Goal: Information Seeking & Learning: Learn about a topic

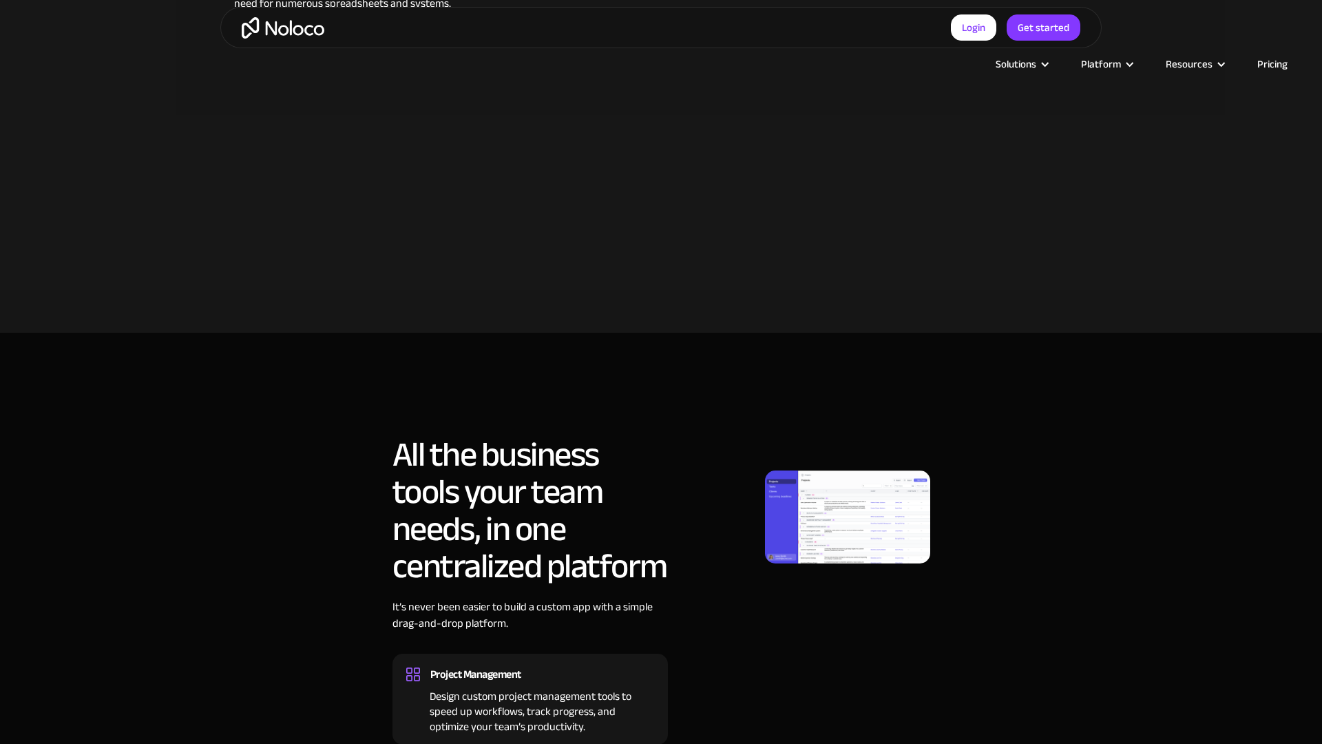
scroll to position [1245, 0]
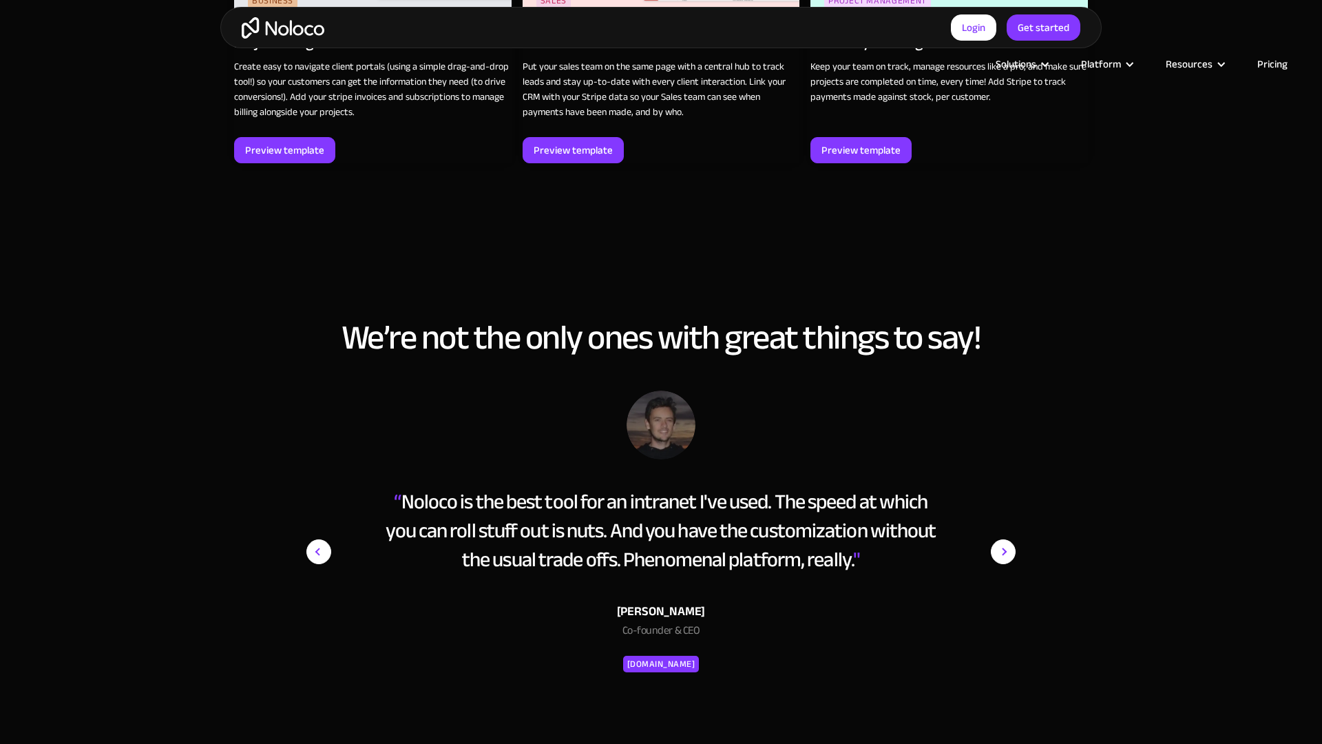
scroll to position [2562, 0]
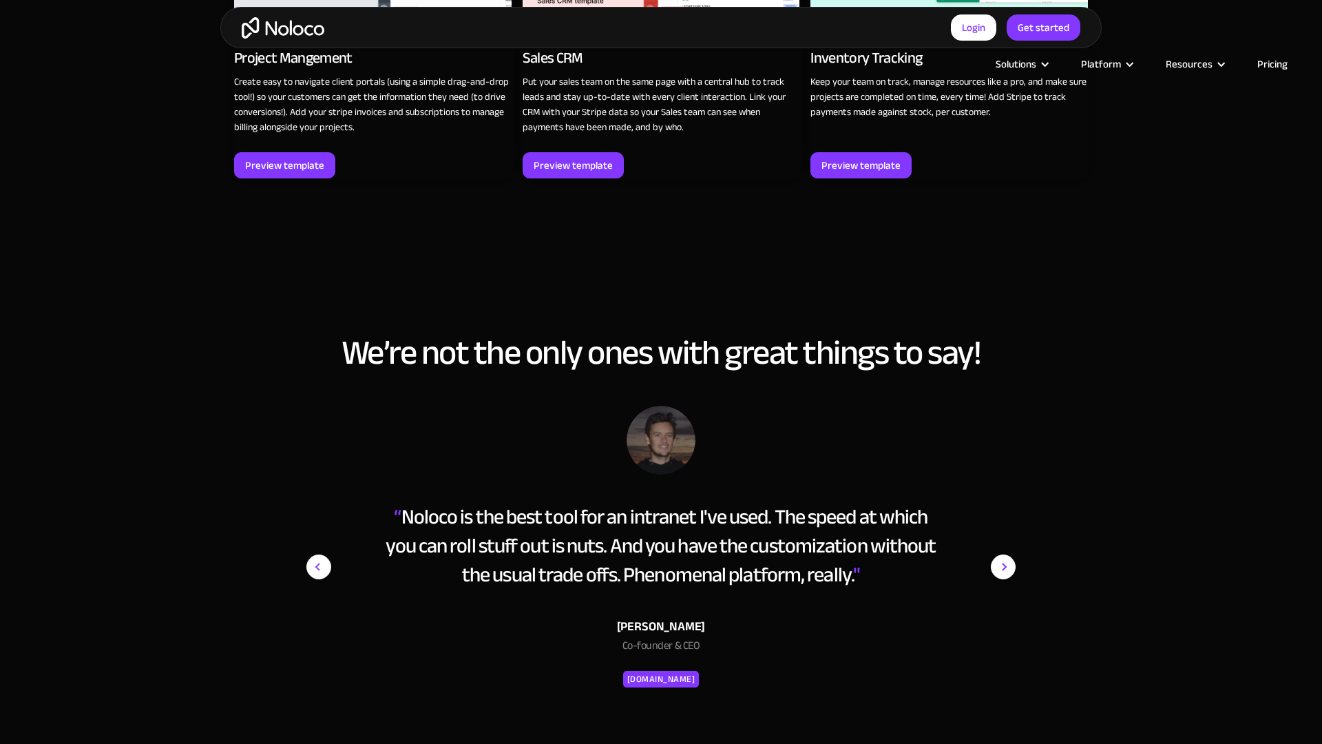
scroll to position [2563, 0]
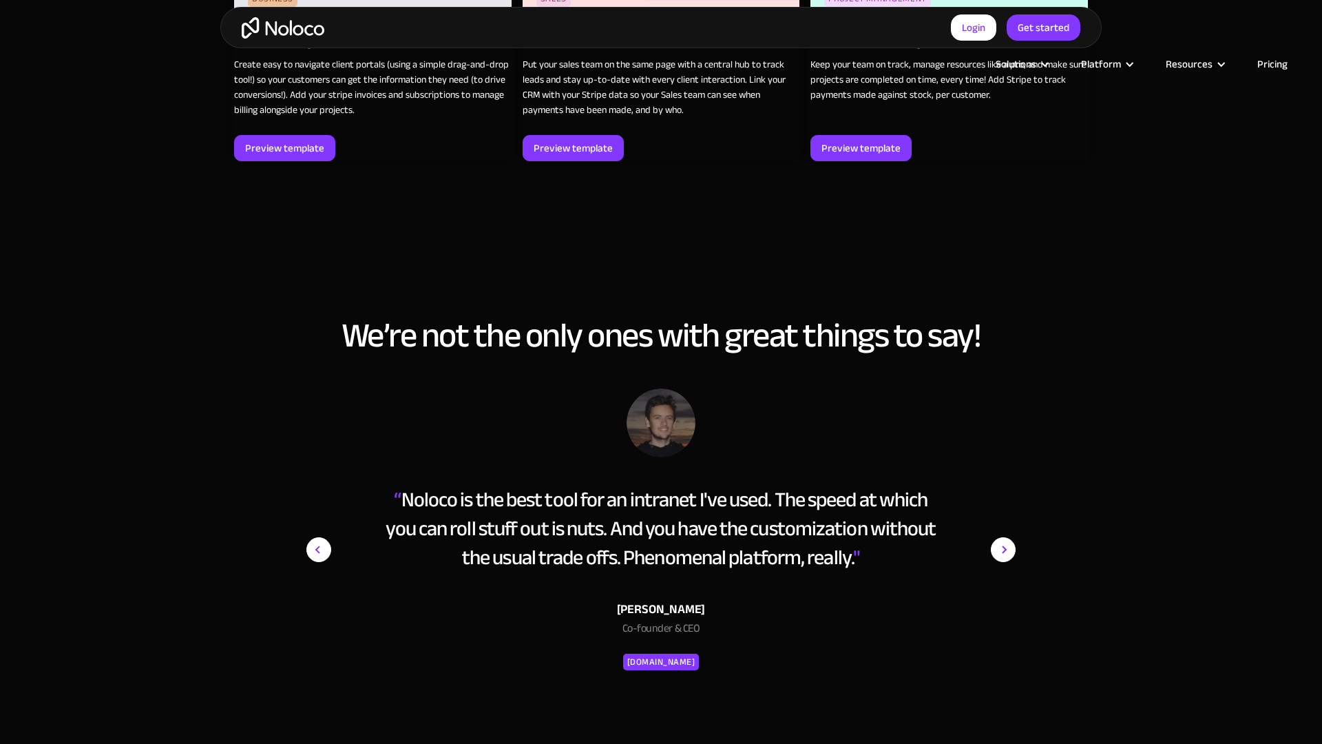
scroll to position [2564, 0]
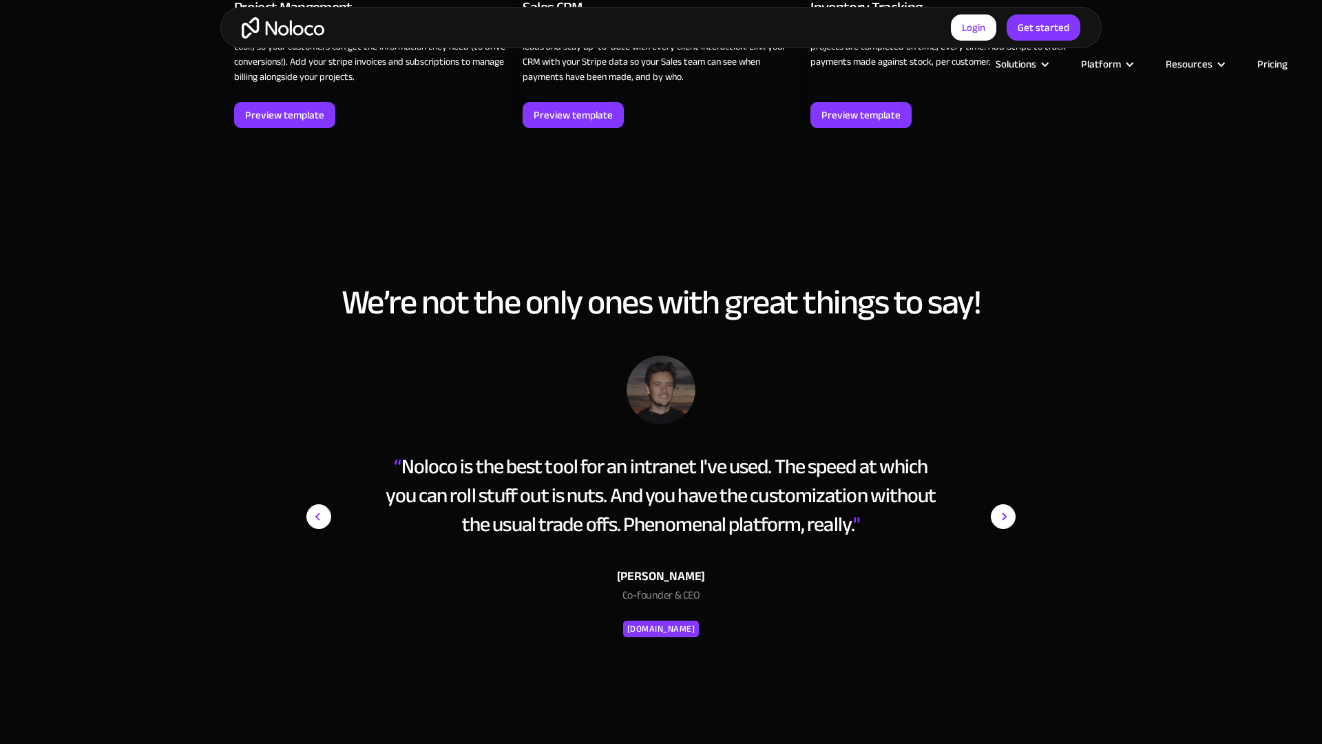
scroll to position [2564, 0]
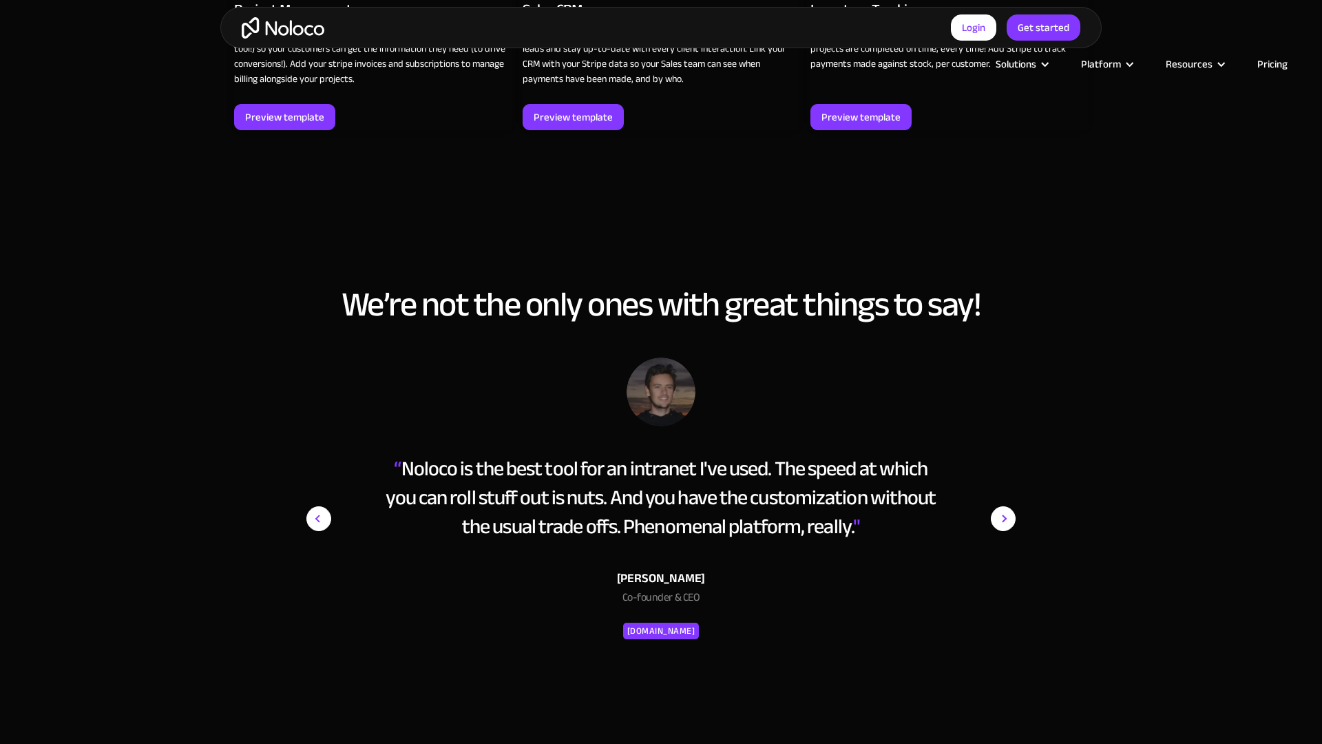
scroll to position [2562, 0]
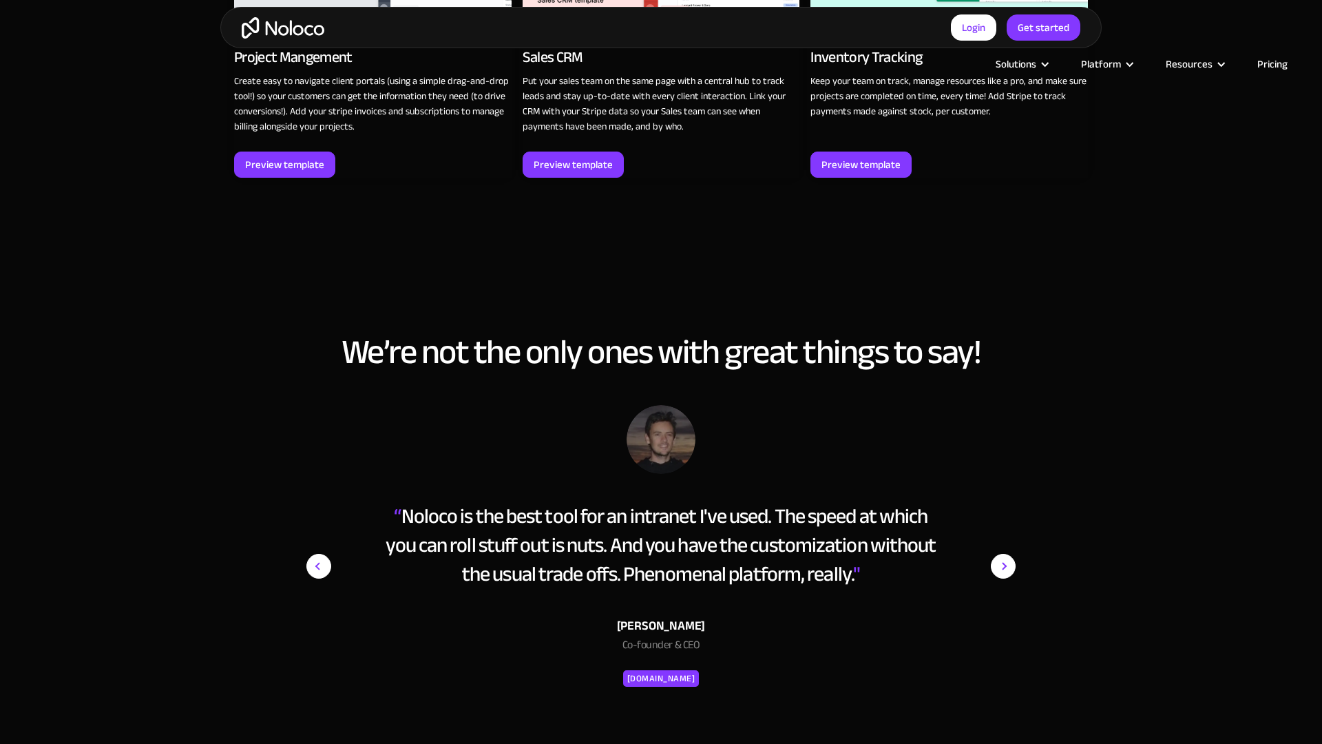
scroll to position [2564, 0]
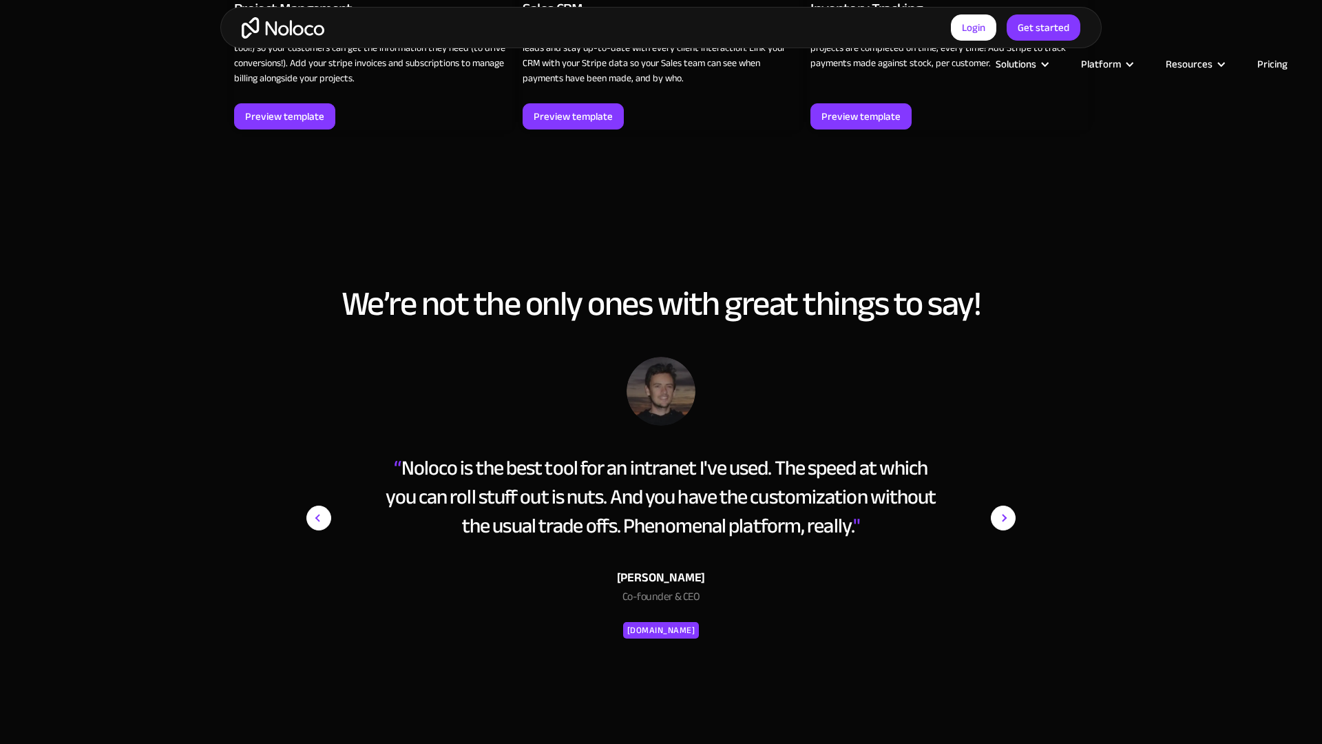
scroll to position [2562, 0]
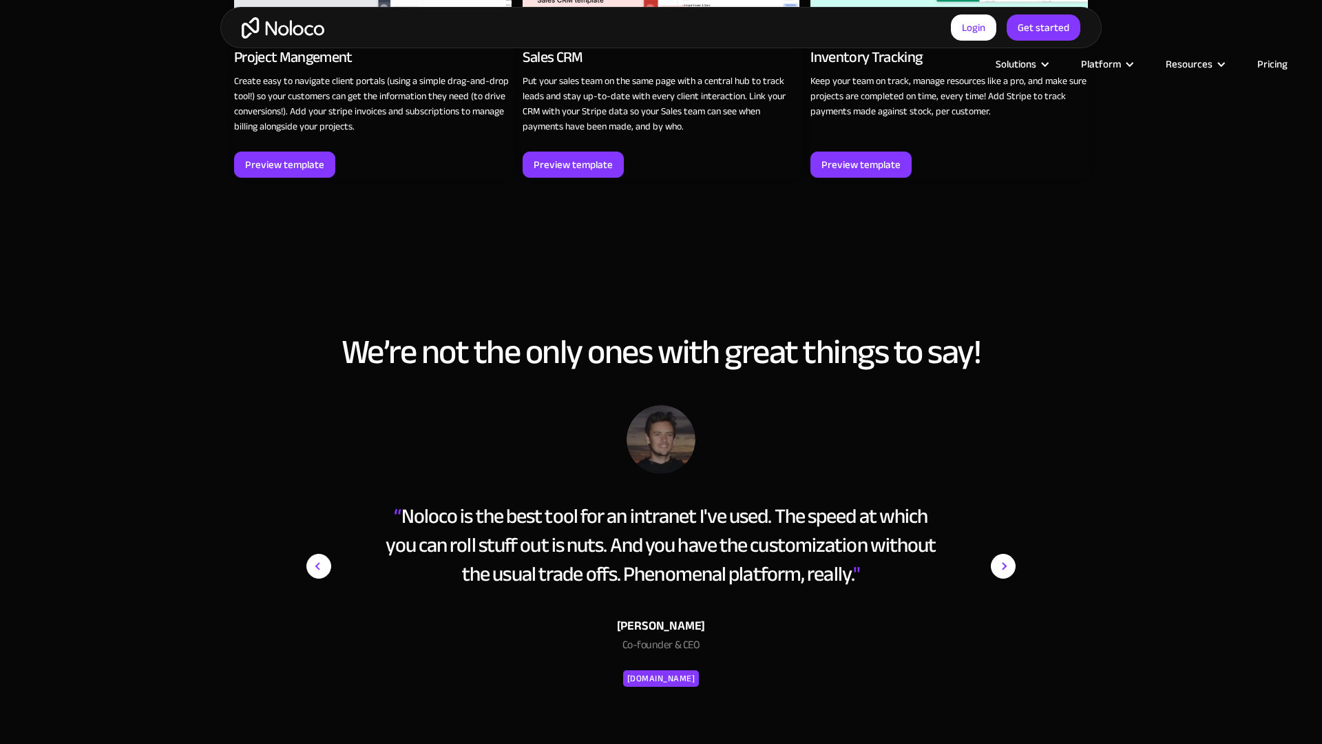
scroll to position [2564, 0]
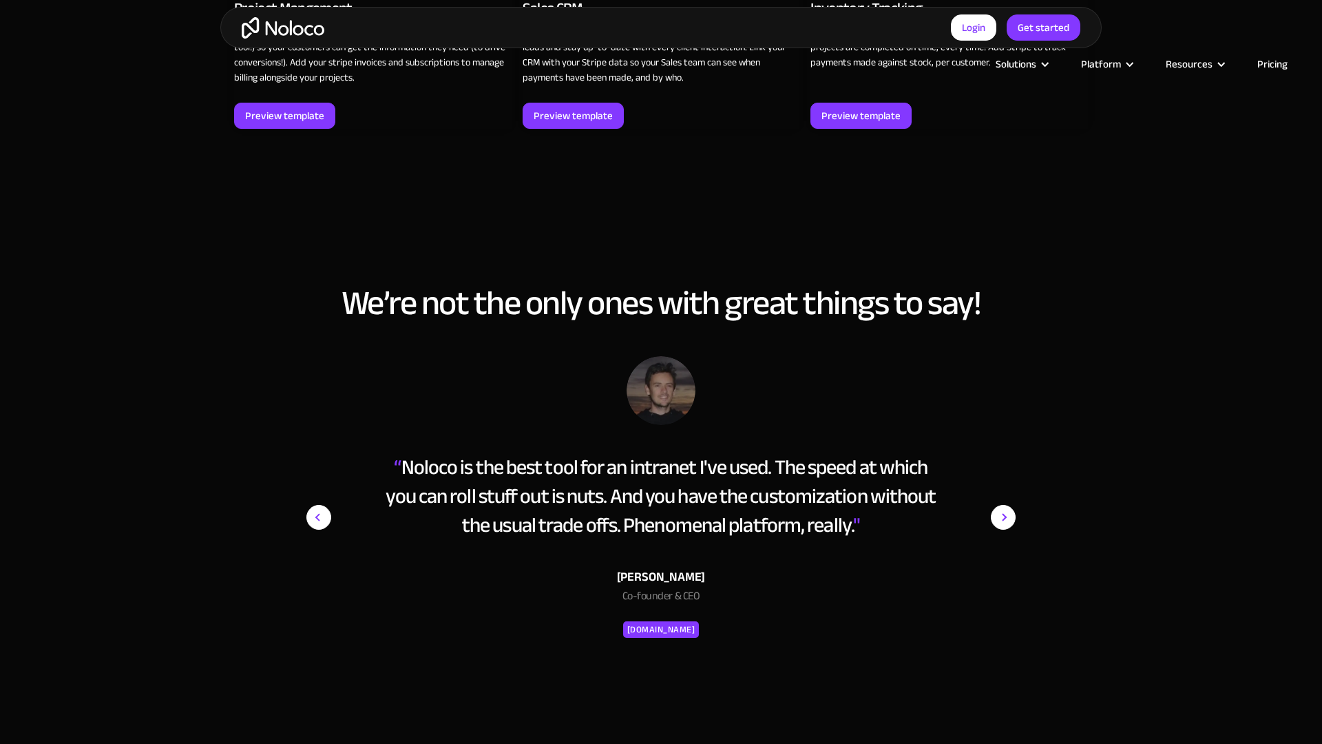
scroll to position [2563, 0]
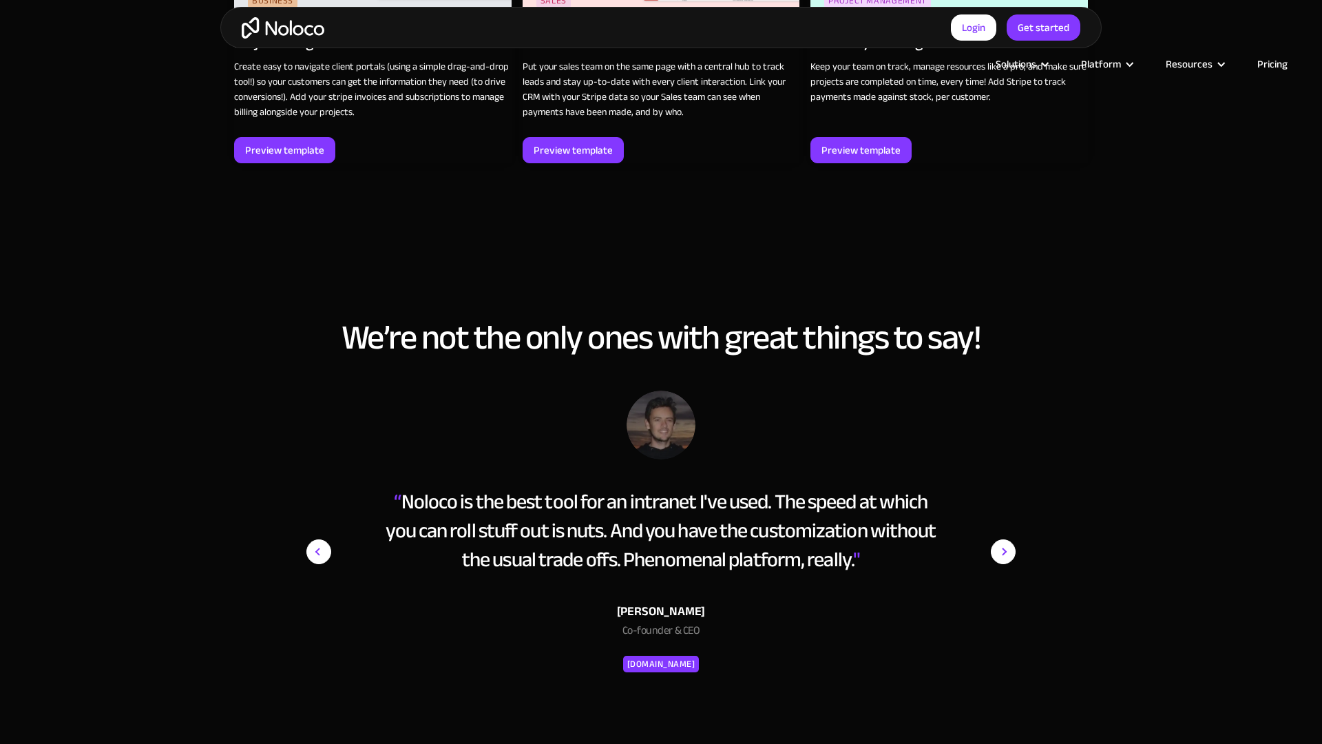
scroll to position [2562, 0]
